Goal: Book appointment/travel/reservation

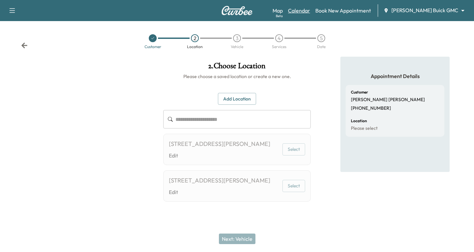
click at [310, 9] on link "Calendar" at bounding box center [299, 11] width 22 height 8
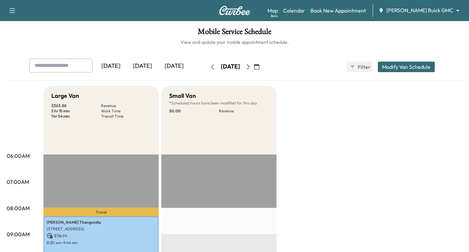
click at [251, 68] on icon "button" at bounding box center [248, 66] width 5 height 5
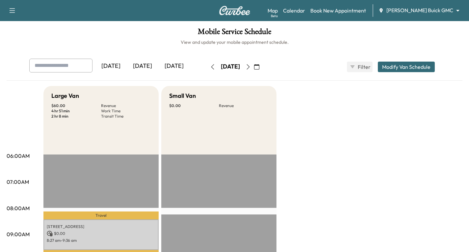
click at [251, 68] on icon "button" at bounding box center [248, 66] width 5 height 5
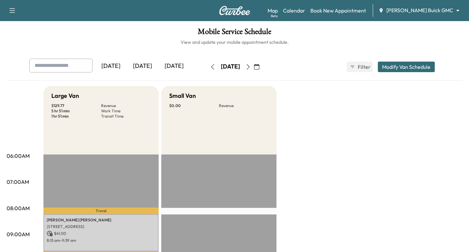
click at [251, 68] on icon "button" at bounding box center [248, 66] width 5 height 5
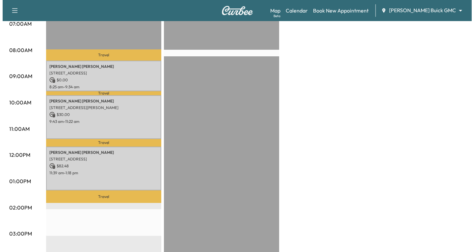
scroll to position [165, 0]
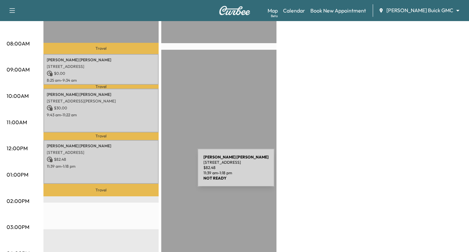
drag, startPoint x: 126, startPoint y: 165, endPoint x: 148, endPoint y: 172, distance: 23.0
click at [148, 172] on div "[PERSON_NAME] [STREET_ADDRESS][PERSON_NAME][PERSON_NAME] $ 82.48 11:39 am - 1:1…" at bounding box center [100, 162] width 115 height 44
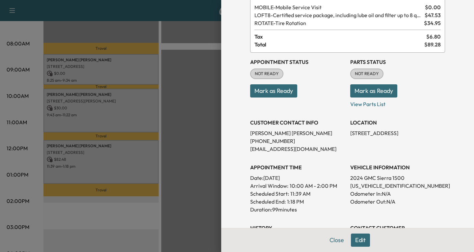
scroll to position [99, 0]
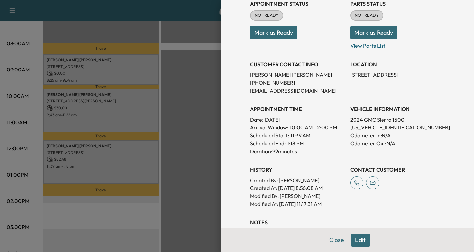
click at [356, 242] on button "Edit" at bounding box center [360, 239] width 19 height 13
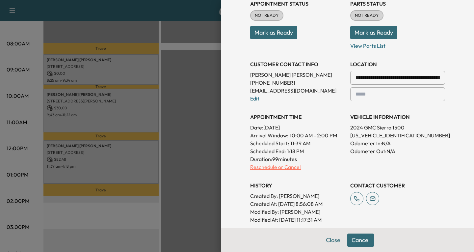
click at [285, 170] on p "Reschedule or Cancel" at bounding box center [297, 167] width 95 height 8
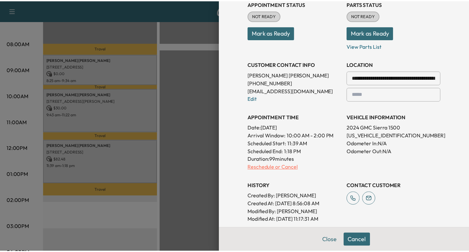
scroll to position [0, 0]
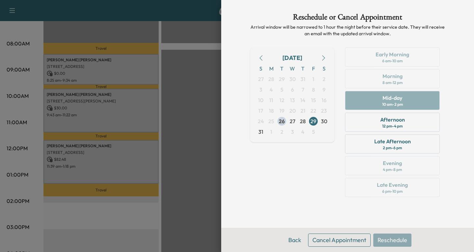
click at [329, 240] on button "Cancel Appointment" at bounding box center [339, 239] width 63 height 13
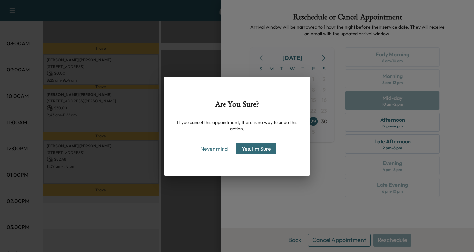
click at [253, 149] on button "Yes, I'm Sure" at bounding box center [256, 149] width 41 height 12
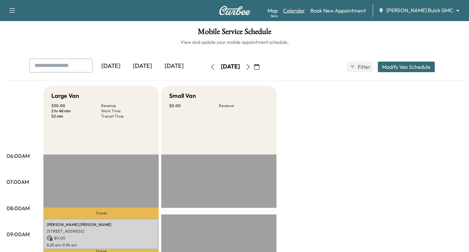
click at [305, 12] on link "Calendar" at bounding box center [294, 11] width 22 height 8
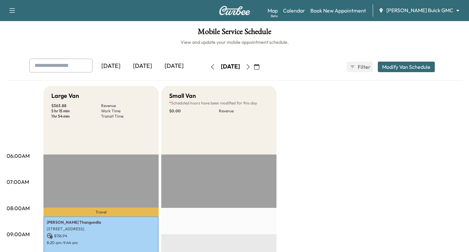
click at [251, 66] on icon "button" at bounding box center [248, 66] width 5 height 5
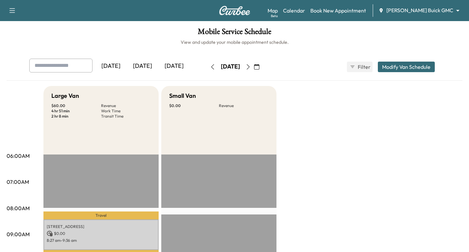
click at [251, 67] on icon "button" at bounding box center [248, 66] width 5 height 5
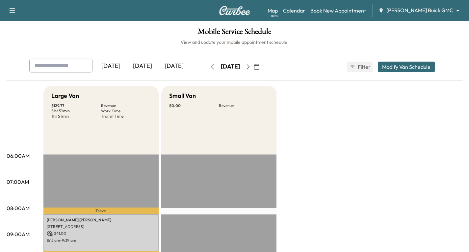
click at [251, 66] on icon "button" at bounding box center [248, 66] width 5 height 5
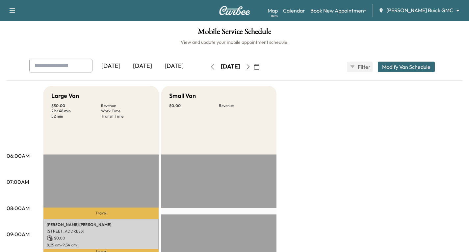
click at [210, 68] on icon "button" at bounding box center [212, 66] width 5 height 5
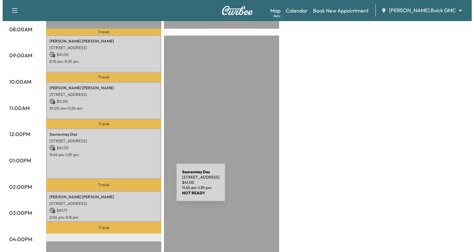
scroll to position [198, 0]
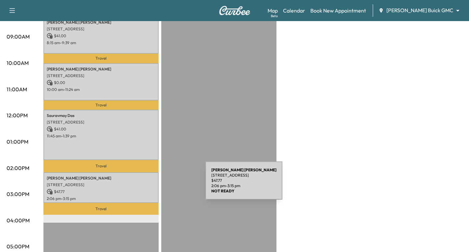
click at [156, 184] on div "[PERSON_NAME] [STREET_ADDRESS] $ 47.77 2:06 pm - 3:15 pm" at bounding box center [100, 187] width 115 height 31
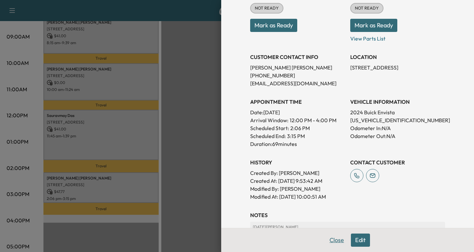
scroll to position [99, 0]
click at [355, 240] on button "Edit" at bounding box center [360, 239] width 19 height 13
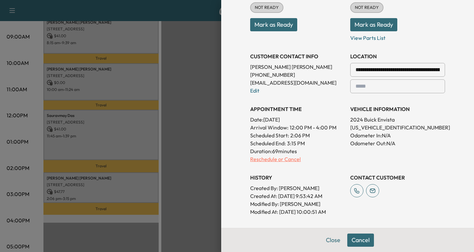
click at [259, 158] on p "Reschedule or Cancel" at bounding box center [297, 159] width 95 height 8
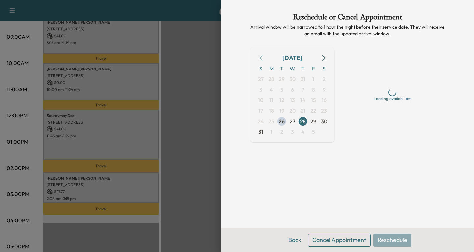
scroll to position [0, 0]
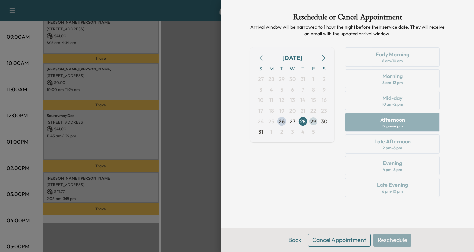
click at [314, 121] on span "29" at bounding box center [314, 121] width 6 height 8
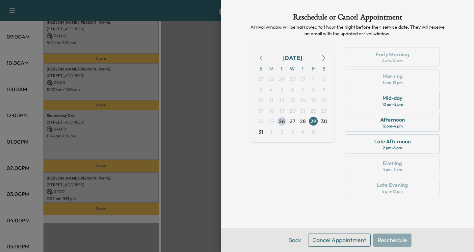
click at [323, 58] on icon "button" at bounding box center [323, 57] width 5 height 5
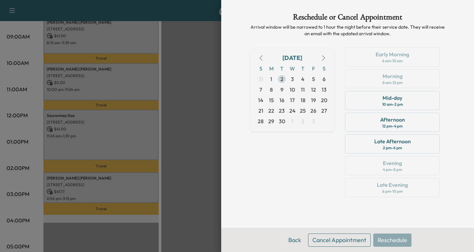
click at [283, 79] on span "2" at bounding box center [282, 79] width 3 height 8
click at [418, 101] on div "Mid-day 10 am - 2 pm" at bounding box center [392, 100] width 95 height 19
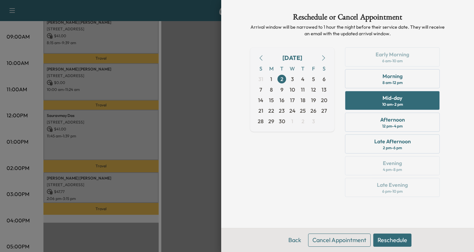
click at [394, 240] on button "Reschedule" at bounding box center [392, 239] width 38 height 13
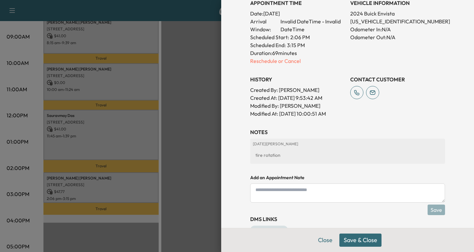
scroll to position [231, 0]
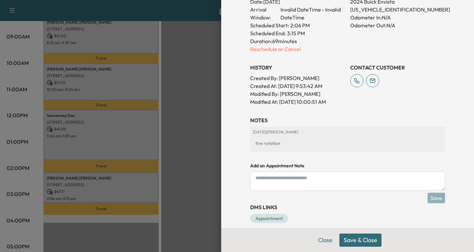
click at [354, 240] on button "Save & Close" at bounding box center [360, 239] width 42 height 13
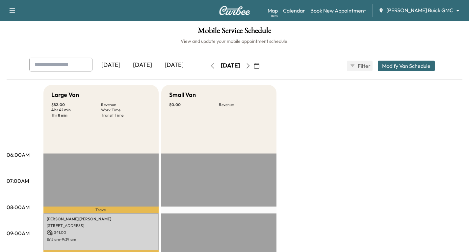
scroll to position [0, 0]
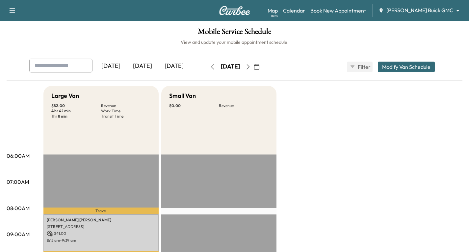
click at [259, 68] on icon "button" at bounding box center [256, 66] width 5 height 5
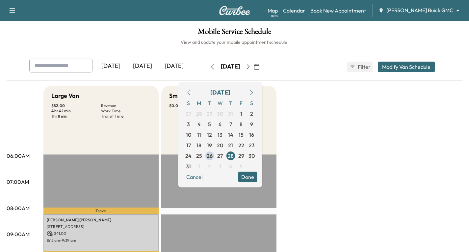
click at [254, 91] on icon "button" at bounding box center [251, 92] width 5 height 5
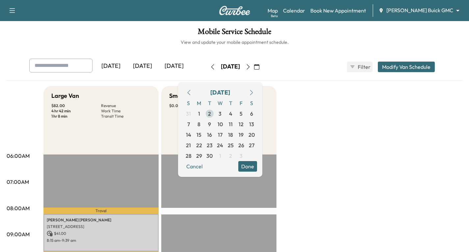
click at [215, 112] on span "2" at bounding box center [209, 113] width 11 height 11
